Goal: Task Accomplishment & Management: Manage account settings

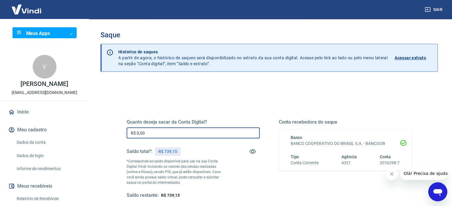
drag, startPoint x: 164, startPoint y: 132, endPoint x: 137, endPoint y: 134, distance: 27.4
click at [137, 134] on input "R$ 0,00" at bounding box center [193, 133] width 133 height 11
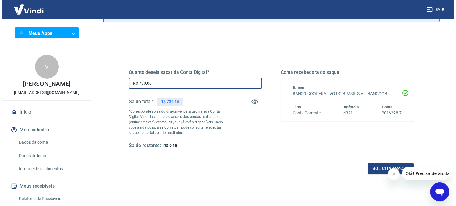
scroll to position [87, 0]
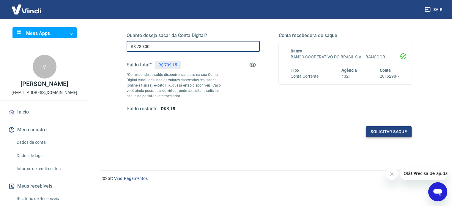
type input "R$ 730,00"
click at [381, 128] on button "Solicitar saque" at bounding box center [389, 132] width 46 height 11
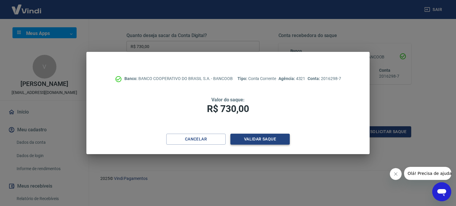
click at [252, 139] on button "Validar saque" at bounding box center [260, 139] width 59 height 11
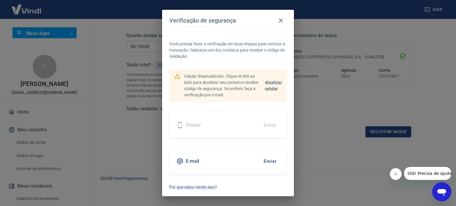
click at [211, 164] on div "E-mail Enviar" at bounding box center [228, 161] width 118 height 27
click at [271, 162] on button "Enviar" at bounding box center [270, 161] width 19 height 12
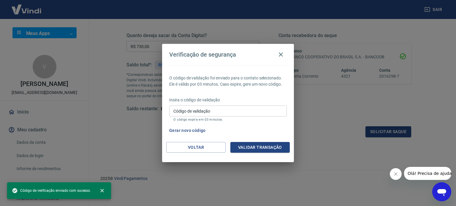
click at [263, 108] on input "Código de validação" at bounding box center [228, 111] width 118 height 11
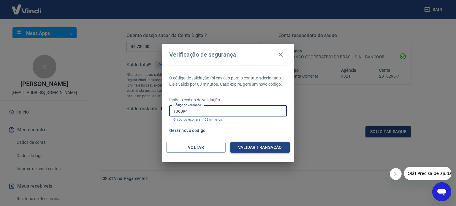
type input "136094"
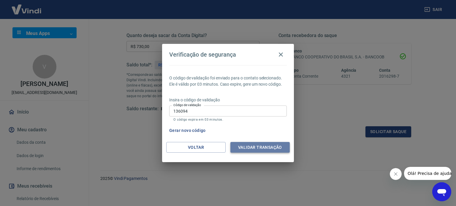
click at [261, 148] on button "Validar transação" at bounding box center [260, 147] width 59 height 11
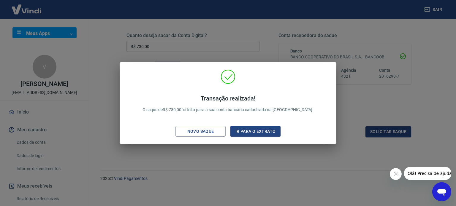
click at [107, 51] on div "Transação realizada! O saque de R$ 730,00 foi feito para a sua conta bancária c…" at bounding box center [228, 103] width 456 height 206
